Goal: Find specific page/section: Find specific page/section

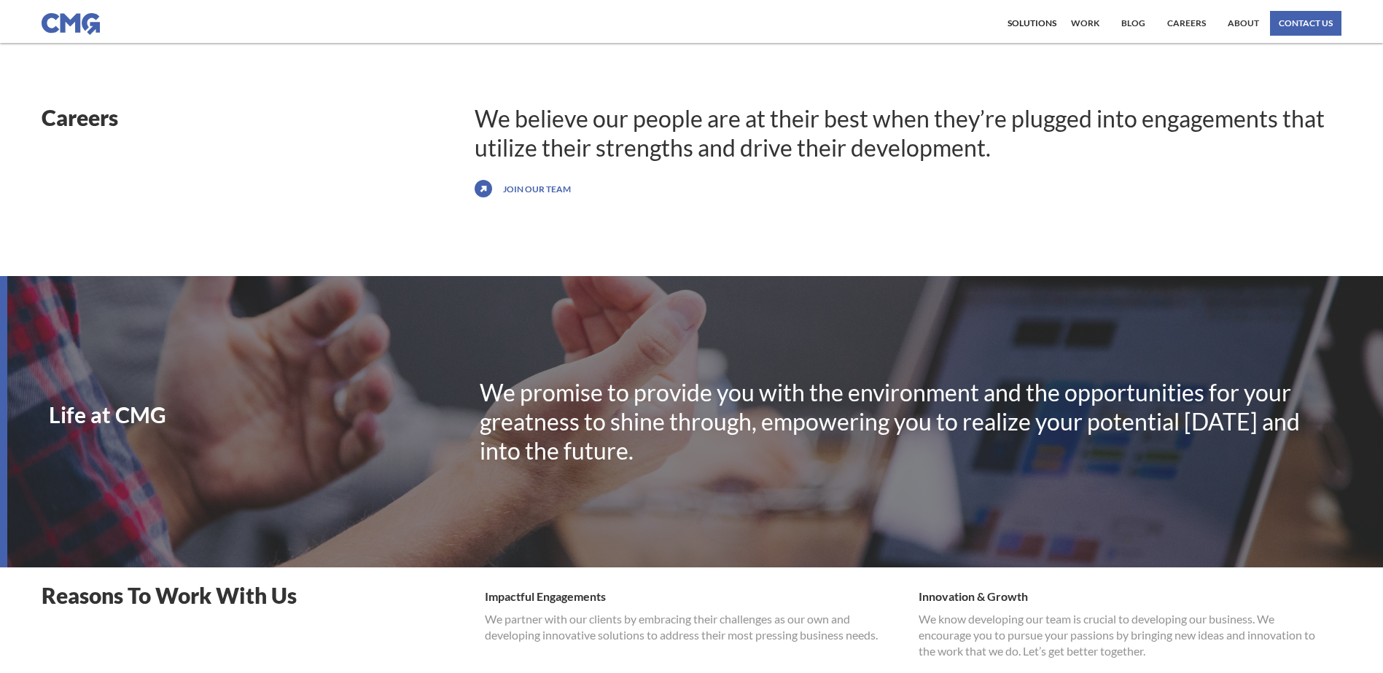
click at [1090, 29] on link "work" at bounding box center [1085, 23] width 36 height 25
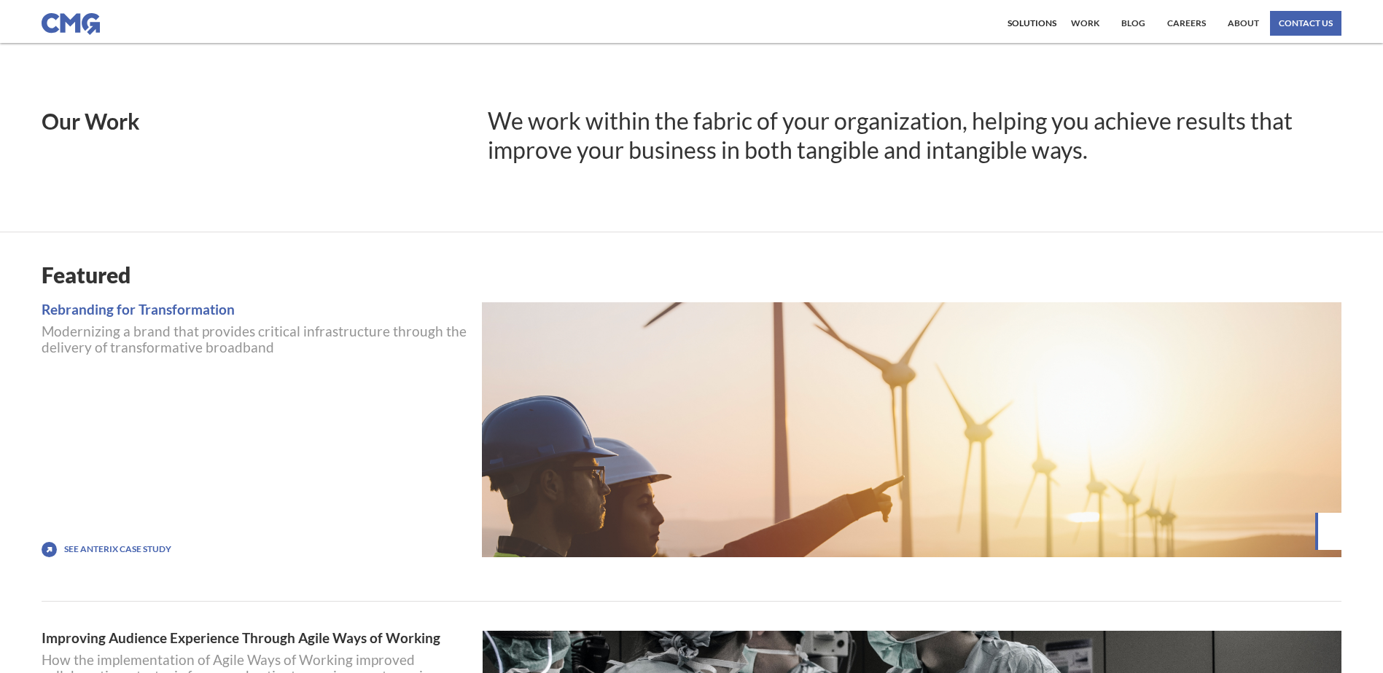
click at [1042, 26] on div "Solutions" at bounding box center [1031, 23] width 49 height 9
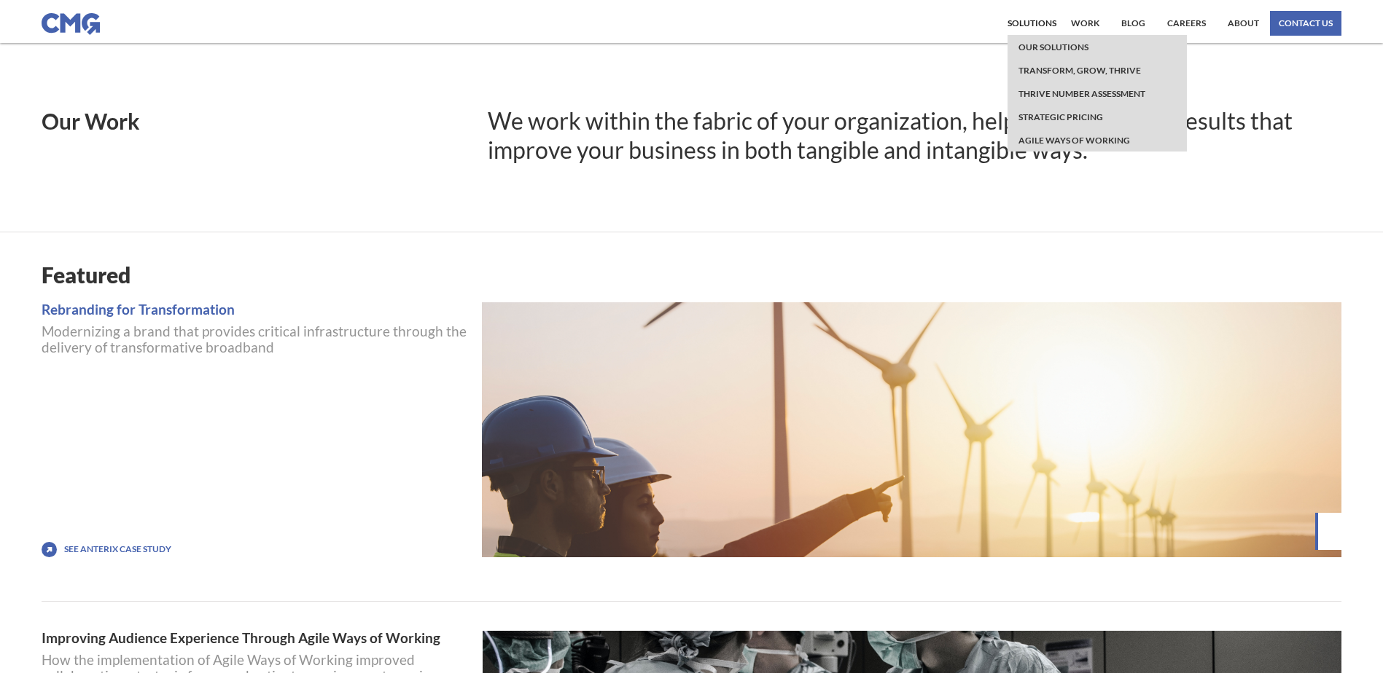
click at [1090, 25] on link "work" at bounding box center [1085, 23] width 36 height 25
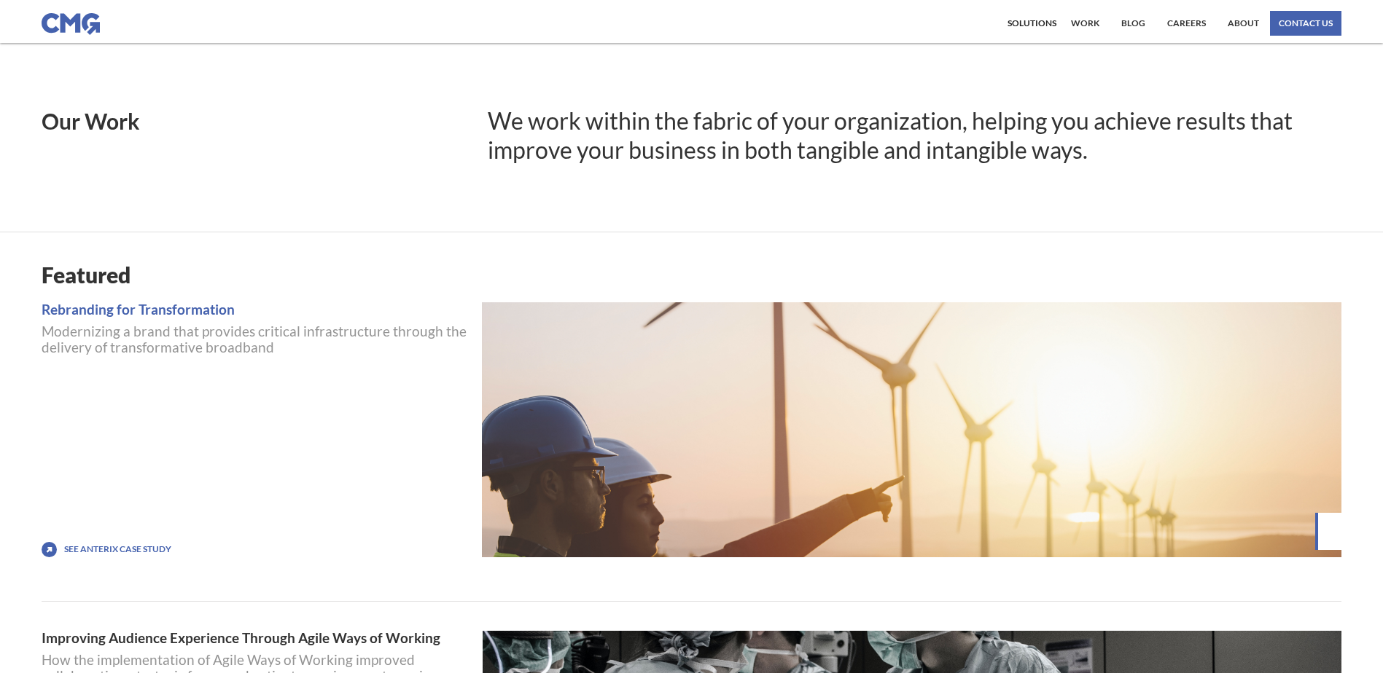
click at [1198, 23] on link "Careers" at bounding box center [1186, 23] width 46 height 25
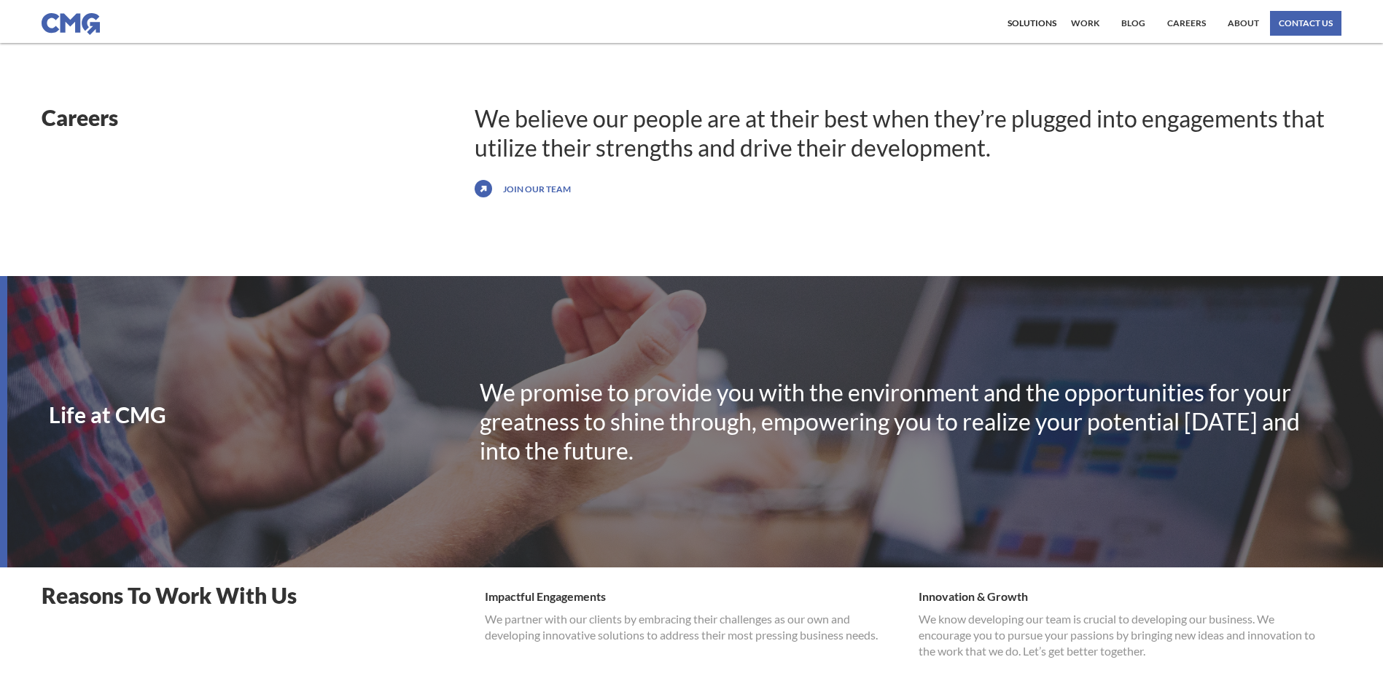
click at [536, 187] on link "Join our team" at bounding box center [536, 188] width 75 height 23
click at [37, 13] on div "Contact Solutions Our Solutions Transform, Grow, thrive Thrive Number Assessmen…" at bounding box center [691, 21] width 1383 height 43
click at [79, 21] on img at bounding box center [71, 24] width 58 height 22
